Goal: Find specific page/section: Find specific page/section

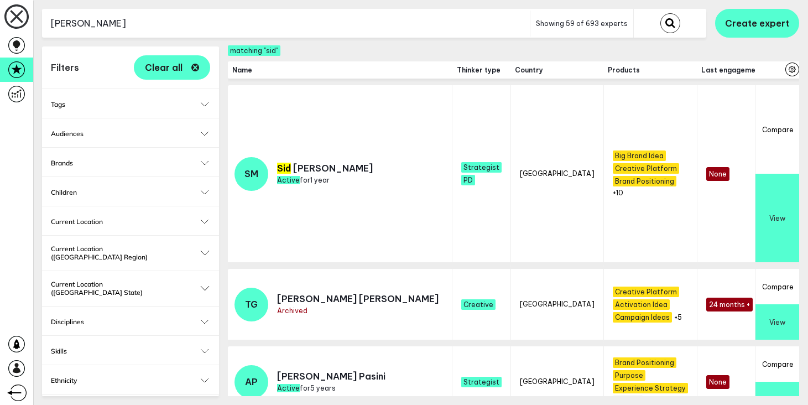
click at [661, 13] on button "submit" at bounding box center [671, 23] width 20 height 20
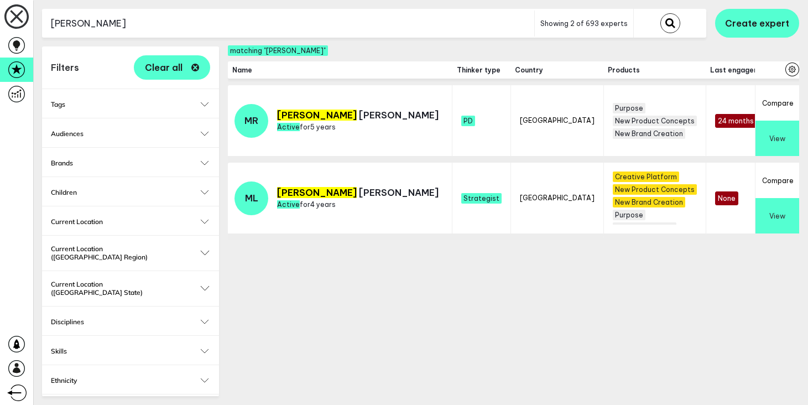
click at [190, 17] on input "[PERSON_NAME]" at bounding box center [288, 23] width 492 height 27
click at [661, 13] on button "submit" at bounding box center [671, 23] width 20 height 20
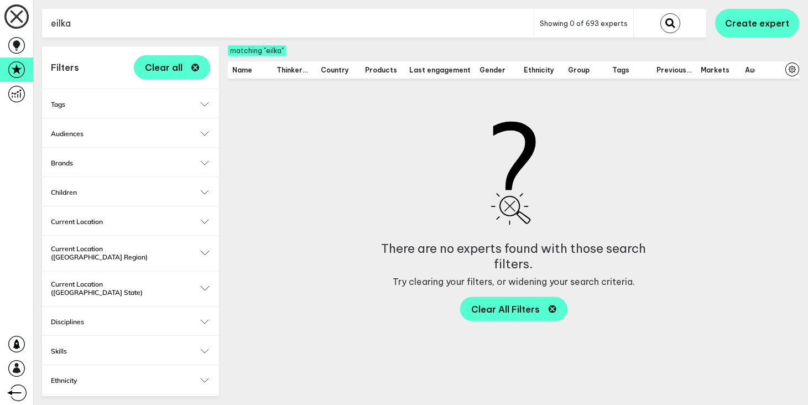
click at [189, 15] on input "eilka" at bounding box center [288, 23] width 492 height 27
type input "a"
type input "elika"
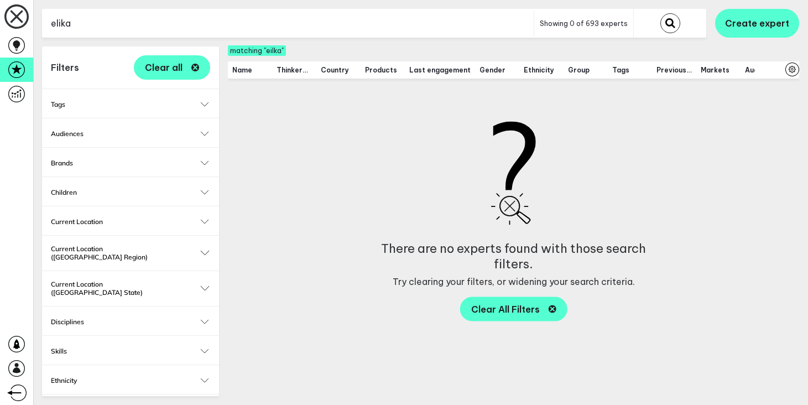
click at [661, 13] on button "submit" at bounding box center [671, 23] width 20 height 20
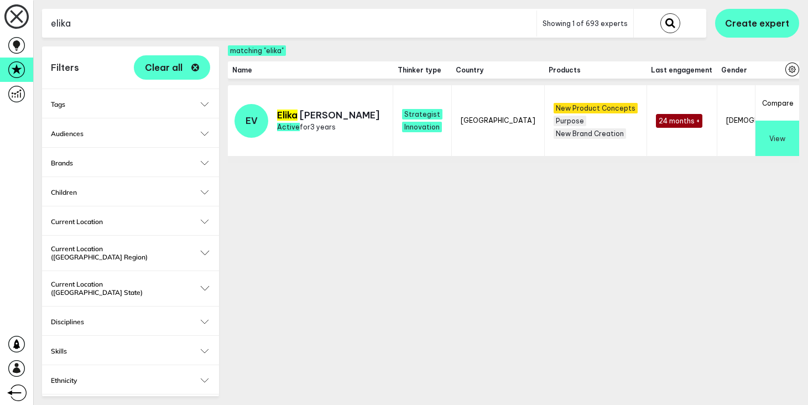
click at [783, 136] on button "View" at bounding box center [778, 138] width 44 height 35
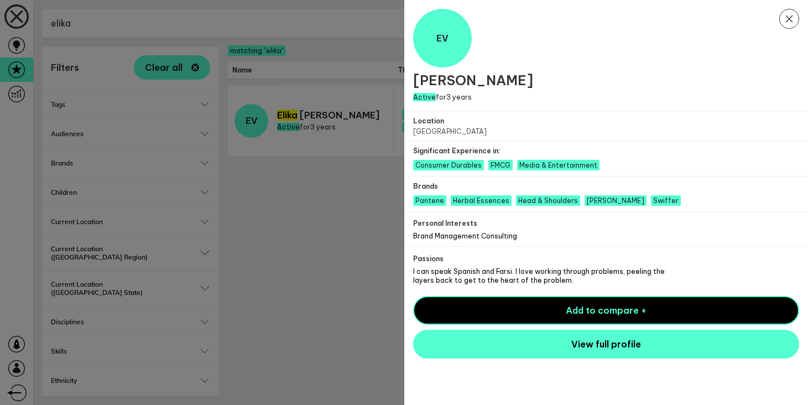
click at [362, 257] on div at bounding box center [404, 202] width 808 height 405
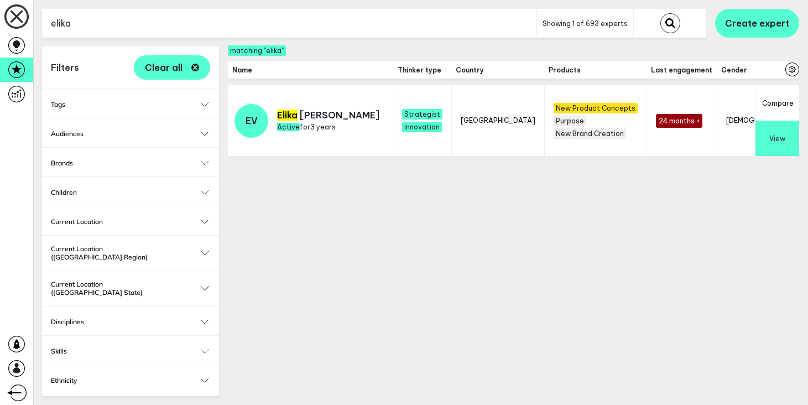
click at [787, 134] on button "View" at bounding box center [778, 138] width 44 height 35
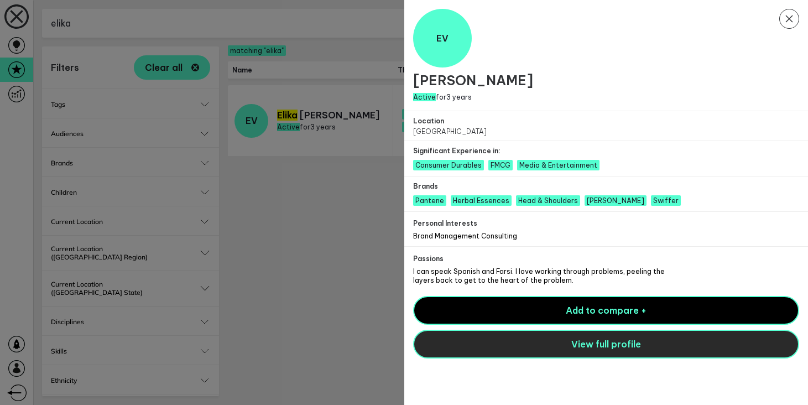
click at [620, 346] on span "View full profile" at bounding box center [607, 344] width 70 height 11
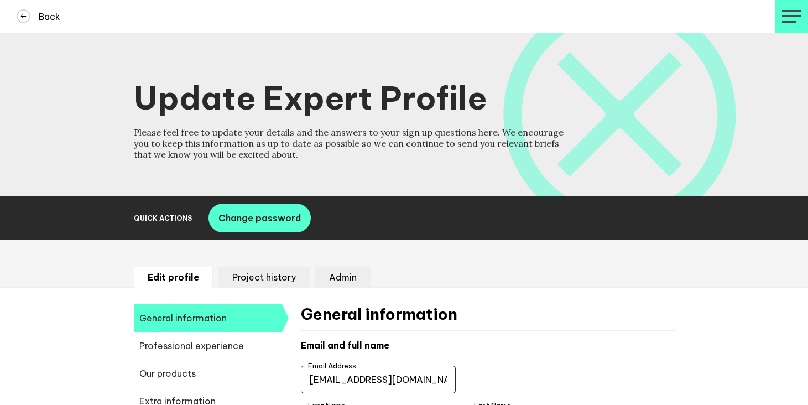
select select "20252"
select select "19084"
select select "14724"
select select "17633"
select select "13878"
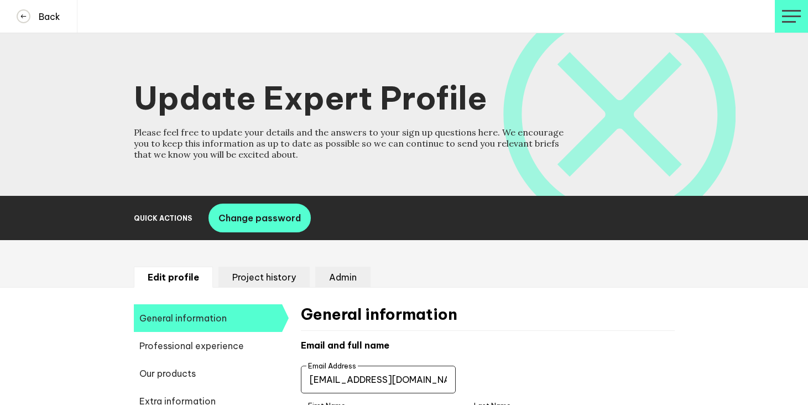
select select "14038"
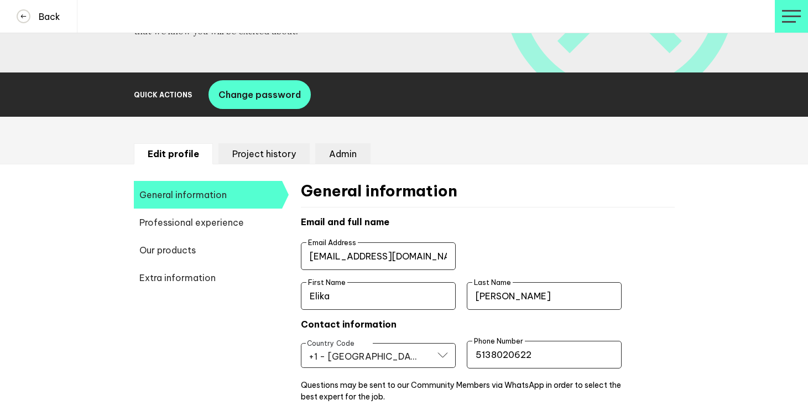
scroll to position [141, 0]
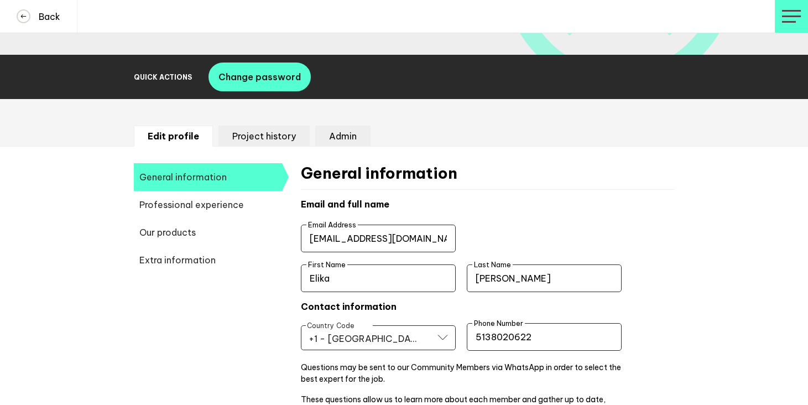
click at [340, 132] on li "Admin" at bounding box center [342, 136] width 55 height 21
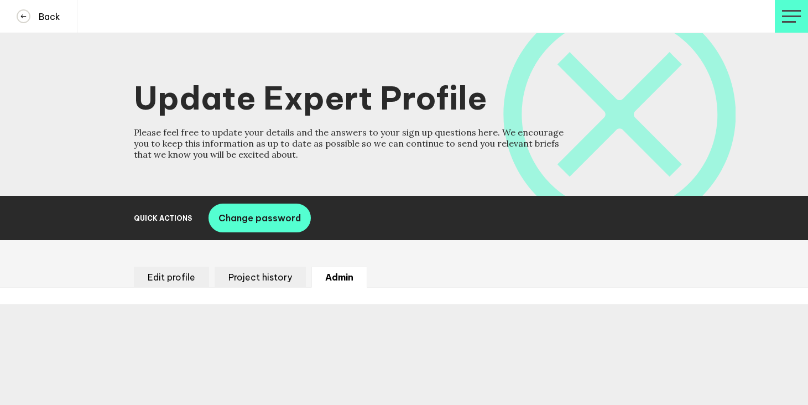
scroll to position [0, 0]
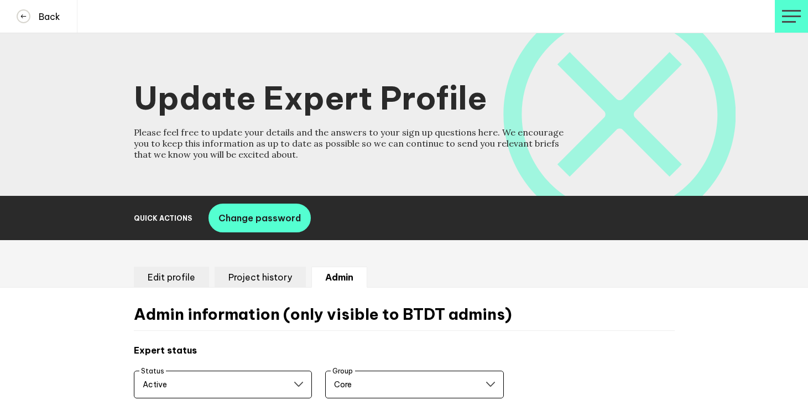
click at [264, 271] on li "Project history" at bounding box center [260, 277] width 91 height 21
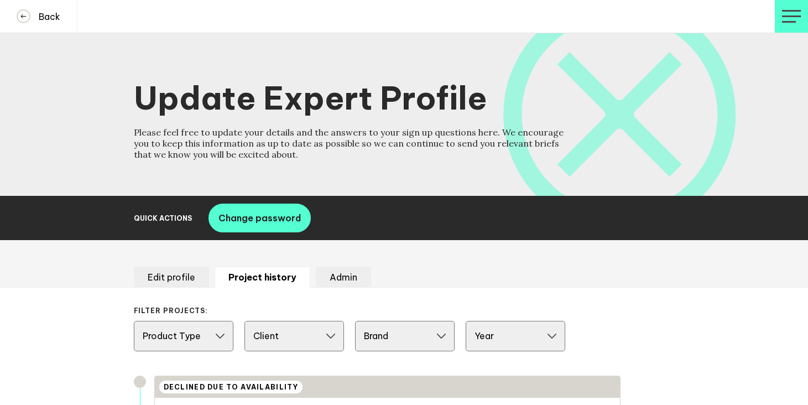
scroll to position [137, 0]
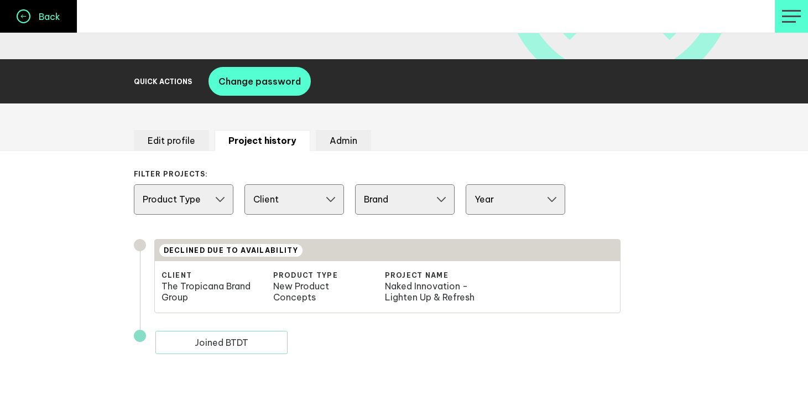
click at [30, 11] on h4 "Back" at bounding box center [45, 16] width 30 height 11
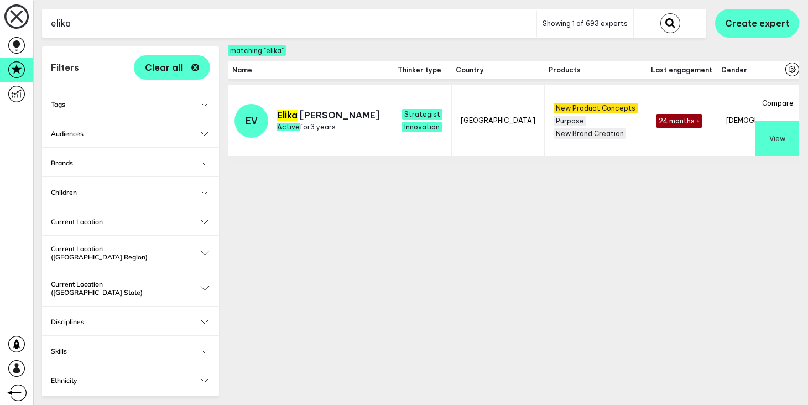
click at [782, 133] on button "View" at bounding box center [778, 138] width 44 height 35
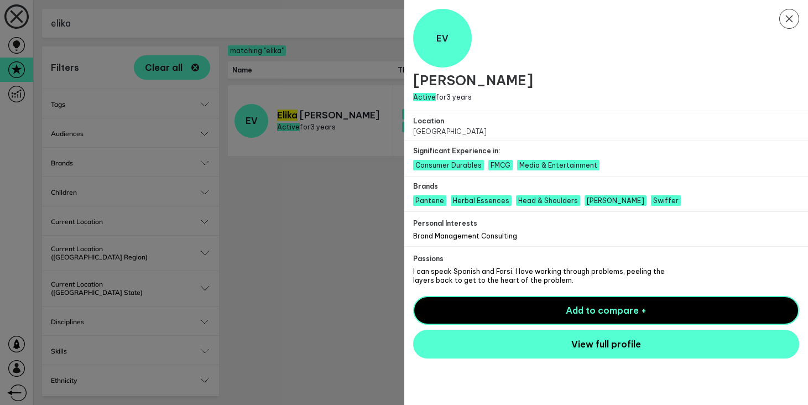
click at [521, 272] on span "I can speak Spanish and Farsi. I love working through problems, peeling the lay…" at bounding box center [539, 275] width 252 height 17
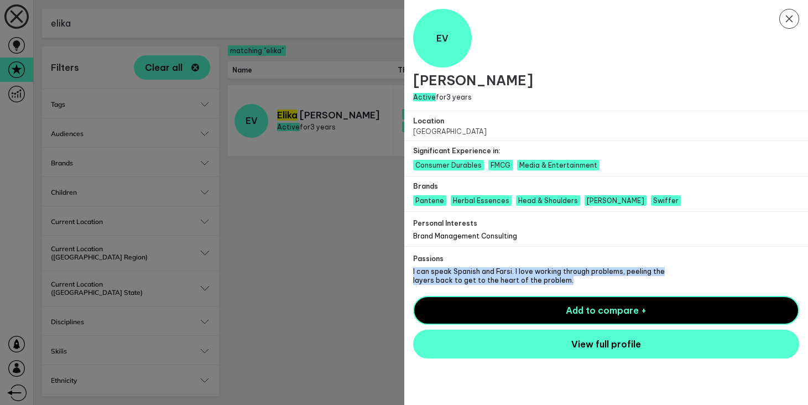
click at [521, 272] on span "I can speak Spanish and Farsi. I love working through problems, peeling the lay…" at bounding box center [539, 275] width 252 height 17
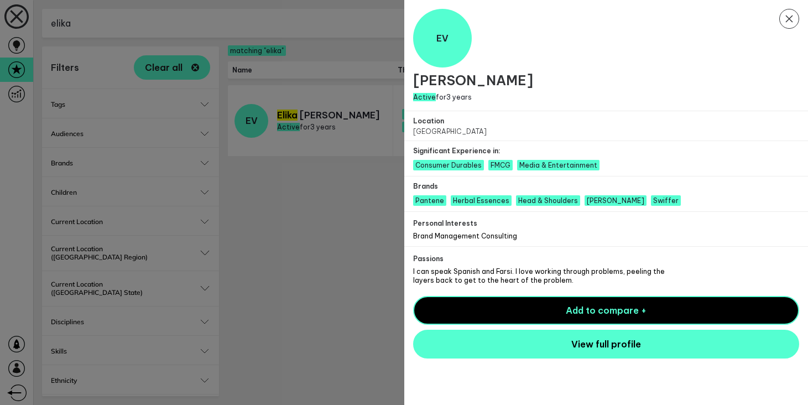
click at [495, 238] on span "Brand Management Consulting" at bounding box center [465, 236] width 104 height 8
drag, startPoint x: 488, startPoint y: 77, endPoint x: 415, endPoint y: 77, distance: 73.0
click at [415, 77] on h1 "[PERSON_NAME]" at bounding box center [606, 80] width 387 height 17
copy h1 "[PERSON_NAME]"
click at [271, 225] on div at bounding box center [404, 202] width 808 height 405
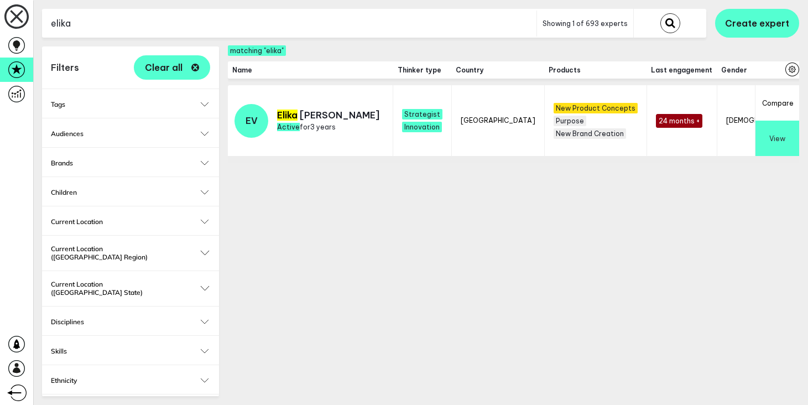
click at [191, 17] on input "elika" at bounding box center [289, 23] width 495 height 27
click at [661, 13] on button "submit" at bounding box center [671, 23] width 20 height 20
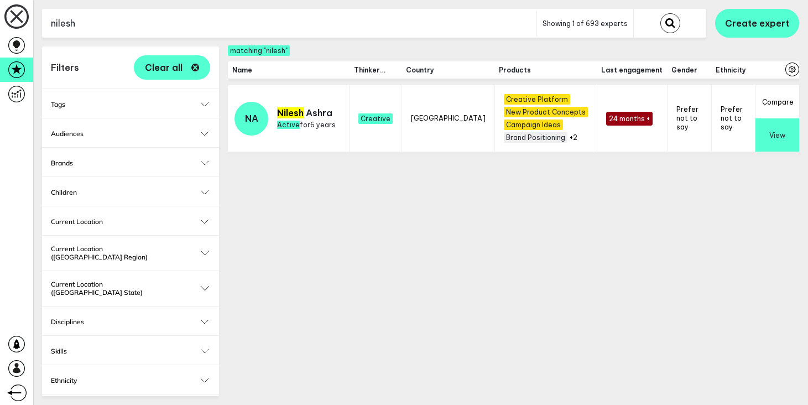
click at [504, 115] on span "New Product Concepts" at bounding box center [546, 112] width 84 height 11
click at [504, 126] on span "Campaign Ideas" at bounding box center [533, 125] width 59 height 11
click at [776, 137] on button "View" at bounding box center [778, 134] width 44 height 33
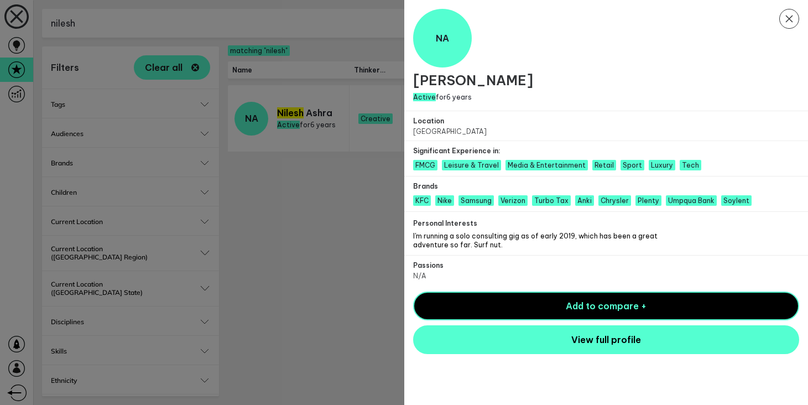
click at [380, 268] on div at bounding box center [404, 202] width 808 height 405
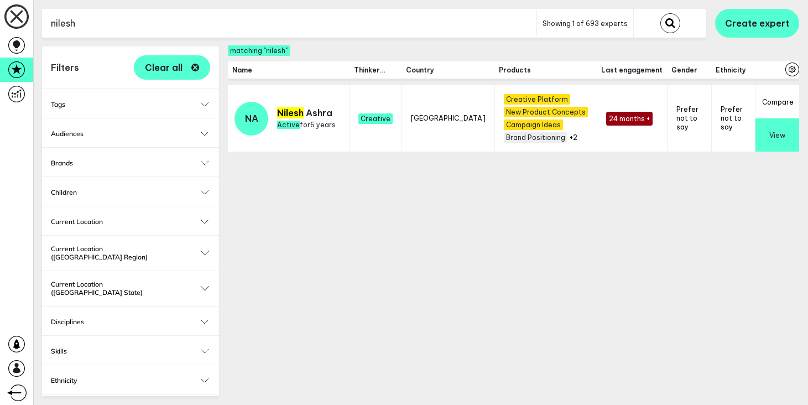
click at [165, 20] on input "nilesh" at bounding box center [289, 23] width 495 height 27
click at [661, 13] on button "submit" at bounding box center [671, 23] width 20 height 20
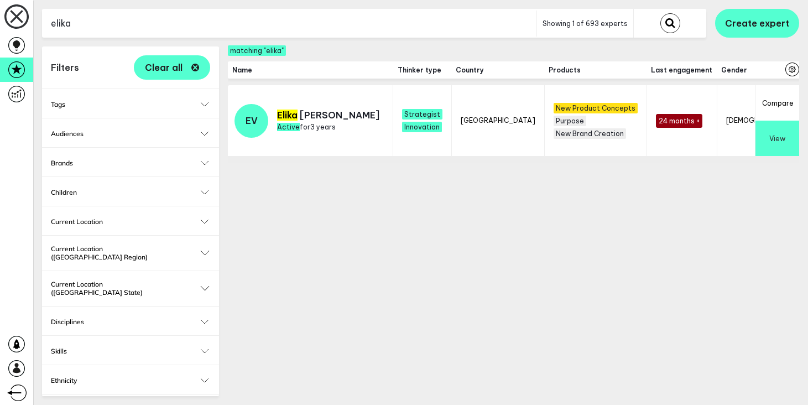
click at [274, 15] on input "elika" at bounding box center [289, 23] width 495 height 27
type input "michelle"
click at [661, 13] on button "submit" at bounding box center [671, 23] width 20 height 20
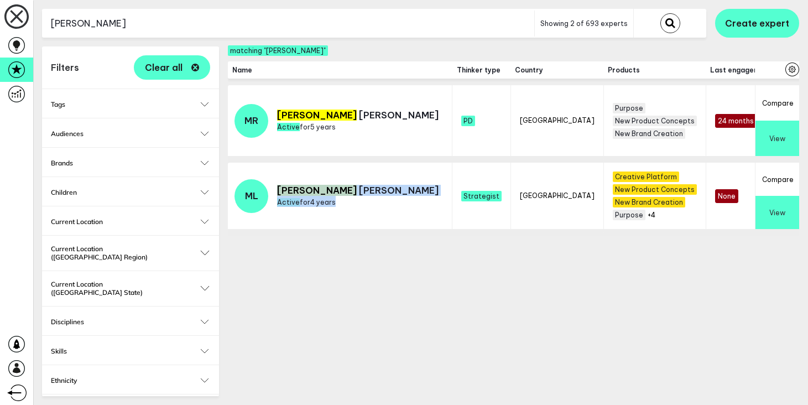
drag, startPoint x: 336, startPoint y: 191, endPoint x: 281, endPoint y: 190, distance: 55.9
click at [281, 190] on td "ML Michelle Lee Active for 4 years" at bounding box center [340, 199] width 225 height 73
click at [281, 190] on mark "Michelle" at bounding box center [317, 190] width 80 height 11
drag, startPoint x: 279, startPoint y: 188, endPoint x: 331, endPoint y: 189, distance: 52.0
click at [331, 189] on p "Michelle Lee" at bounding box center [358, 190] width 162 height 11
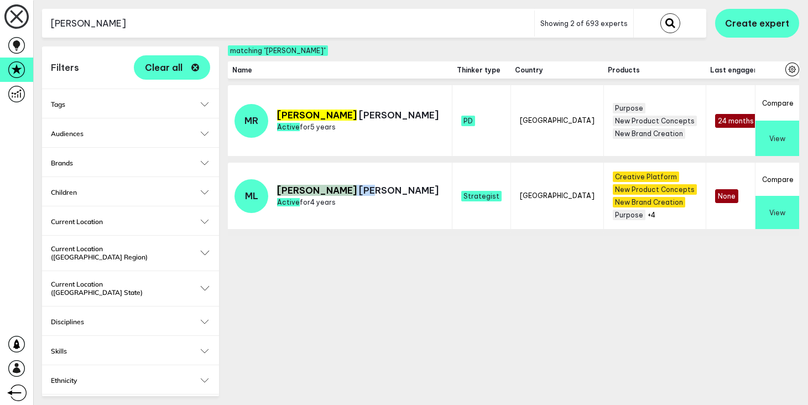
click at [788, 216] on button "View" at bounding box center [778, 212] width 44 height 33
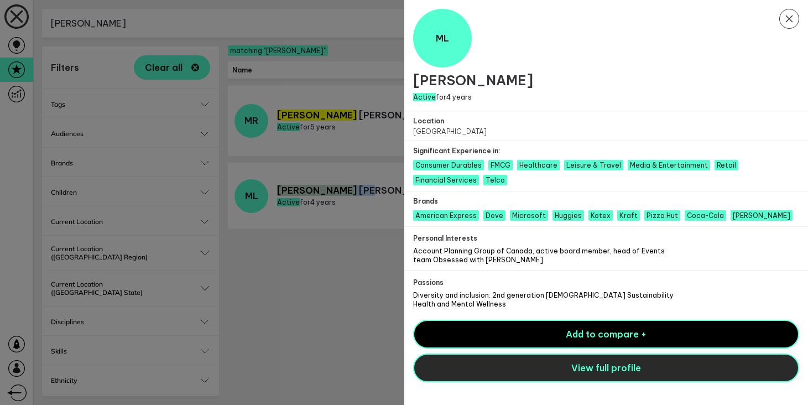
click at [624, 361] on button "View full profile" at bounding box center [606, 368] width 387 height 29
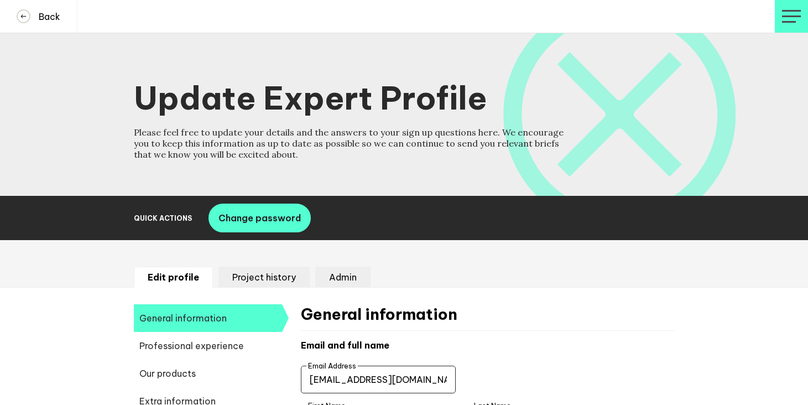
select select "19092"
select select "20252"
select select "19088"
select select "9783"
select select "8851"
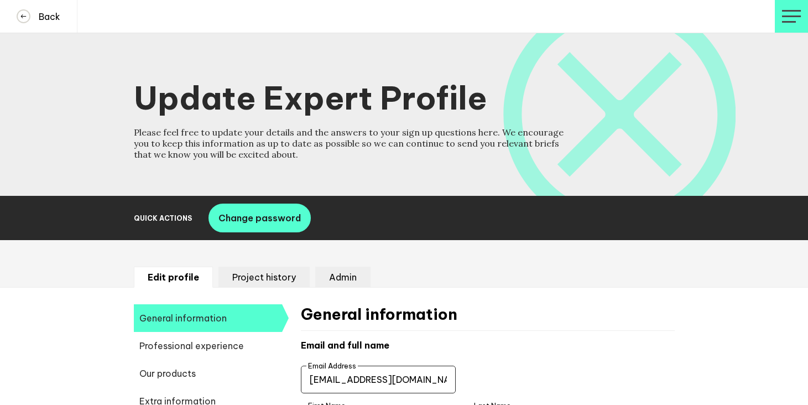
select select "14724"
click at [378, 386] on input "leemichellei@gmail.com" at bounding box center [378, 380] width 155 height 28
